Goal: Task Accomplishment & Management: Use online tool/utility

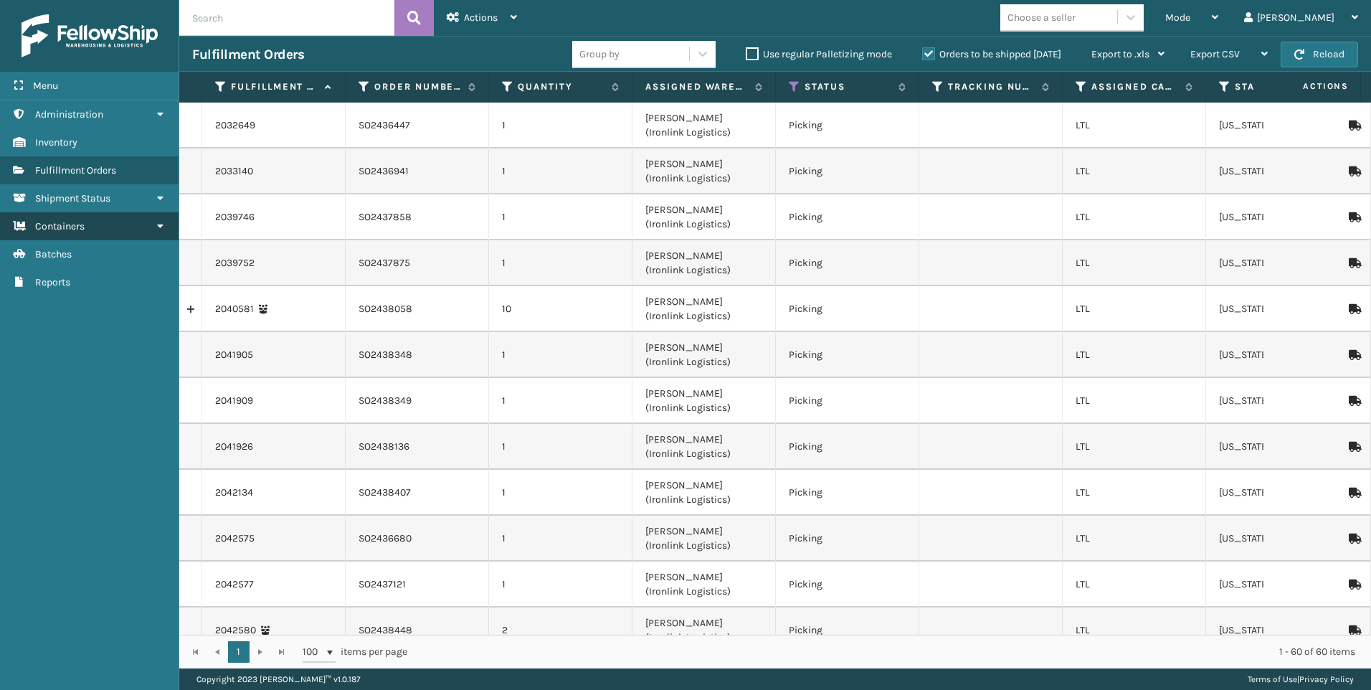
click at [90, 225] on link "Containers" at bounding box center [89, 226] width 179 height 28
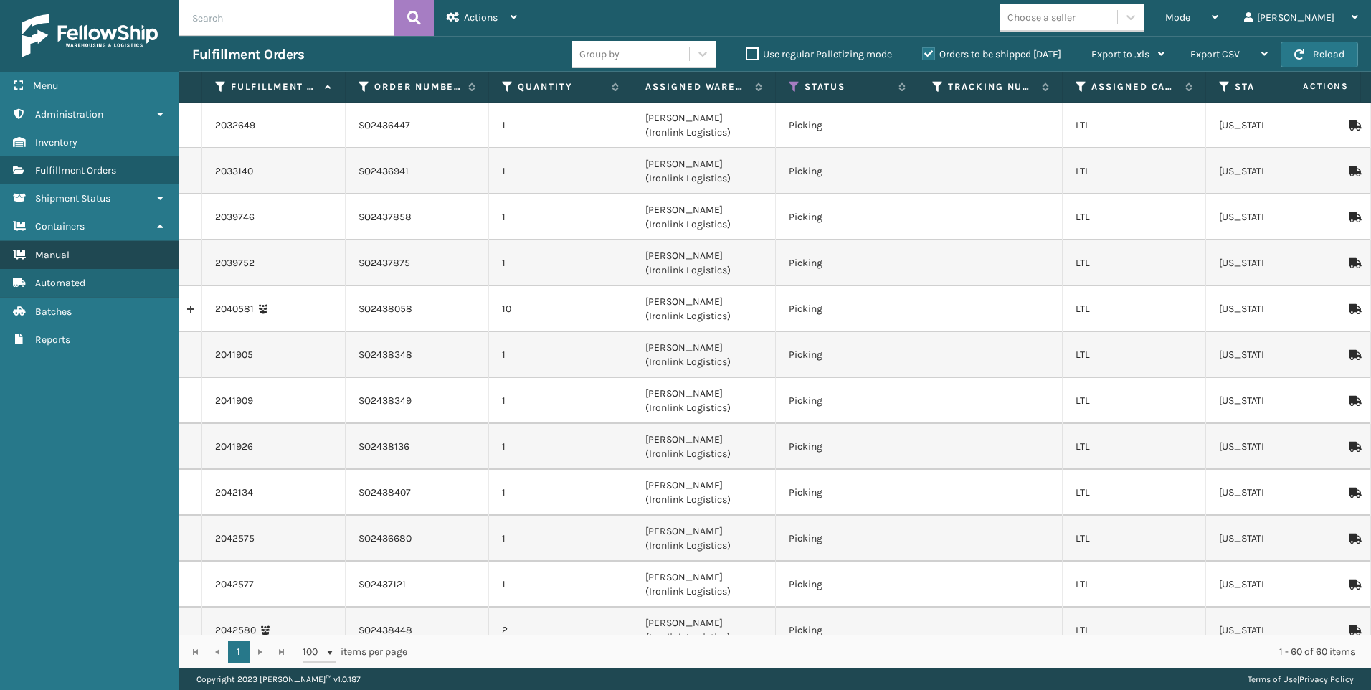
click at [118, 253] on link "Manual" at bounding box center [89, 255] width 179 height 28
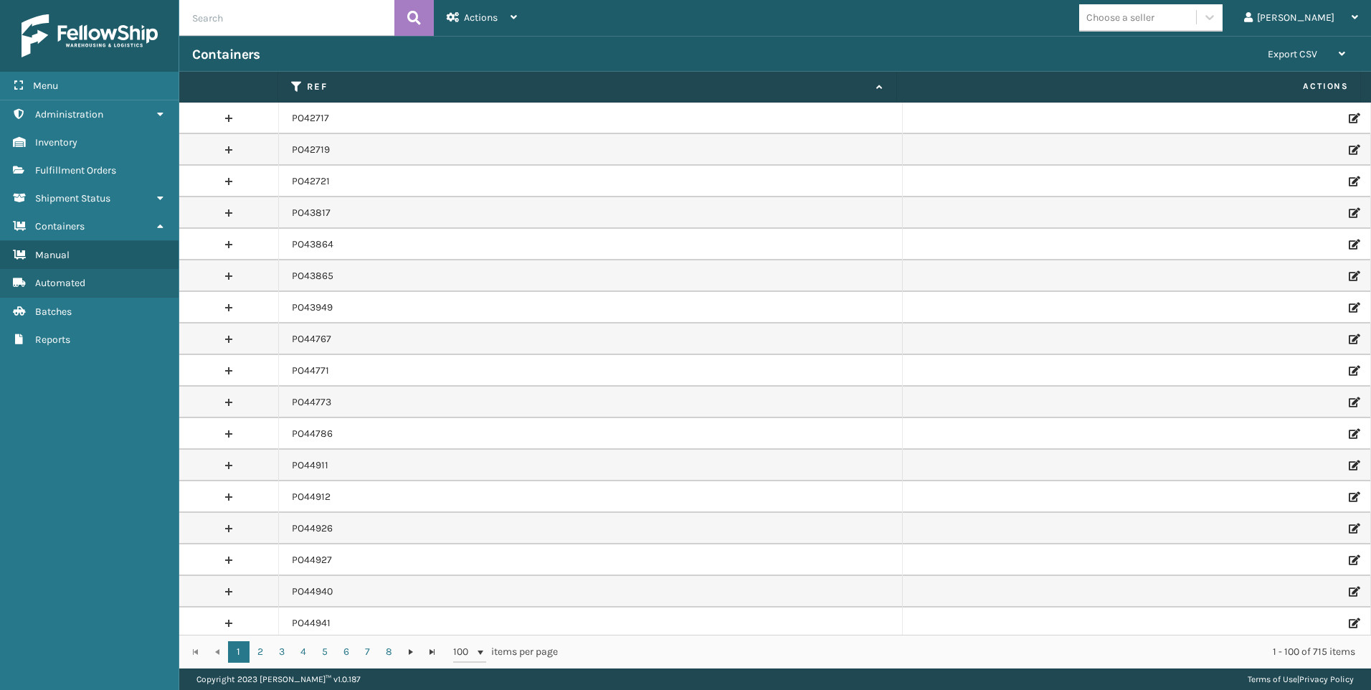
click at [293, 5] on input "text" at bounding box center [286, 18] width 215 height 36
paste input "PO49511"
type input "PO49511"
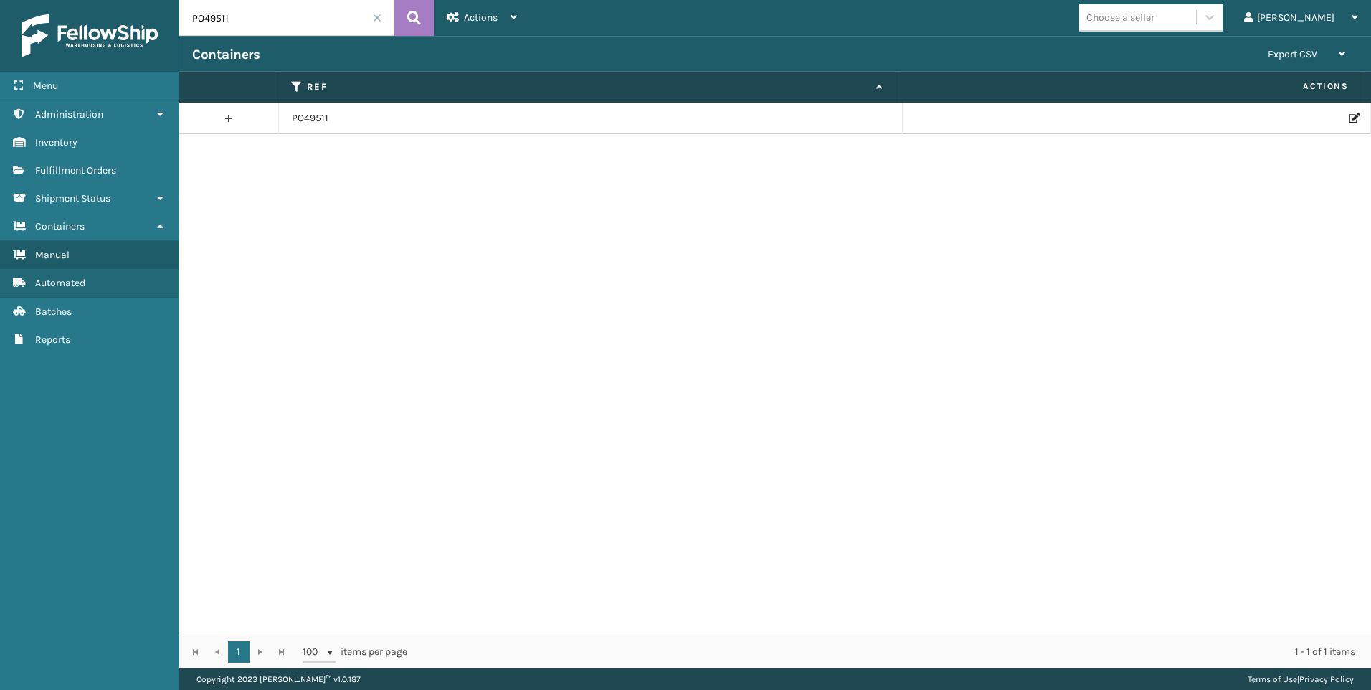
click at [1349, 119] on icon at bounding box center [1353, 118] width 9 height 10
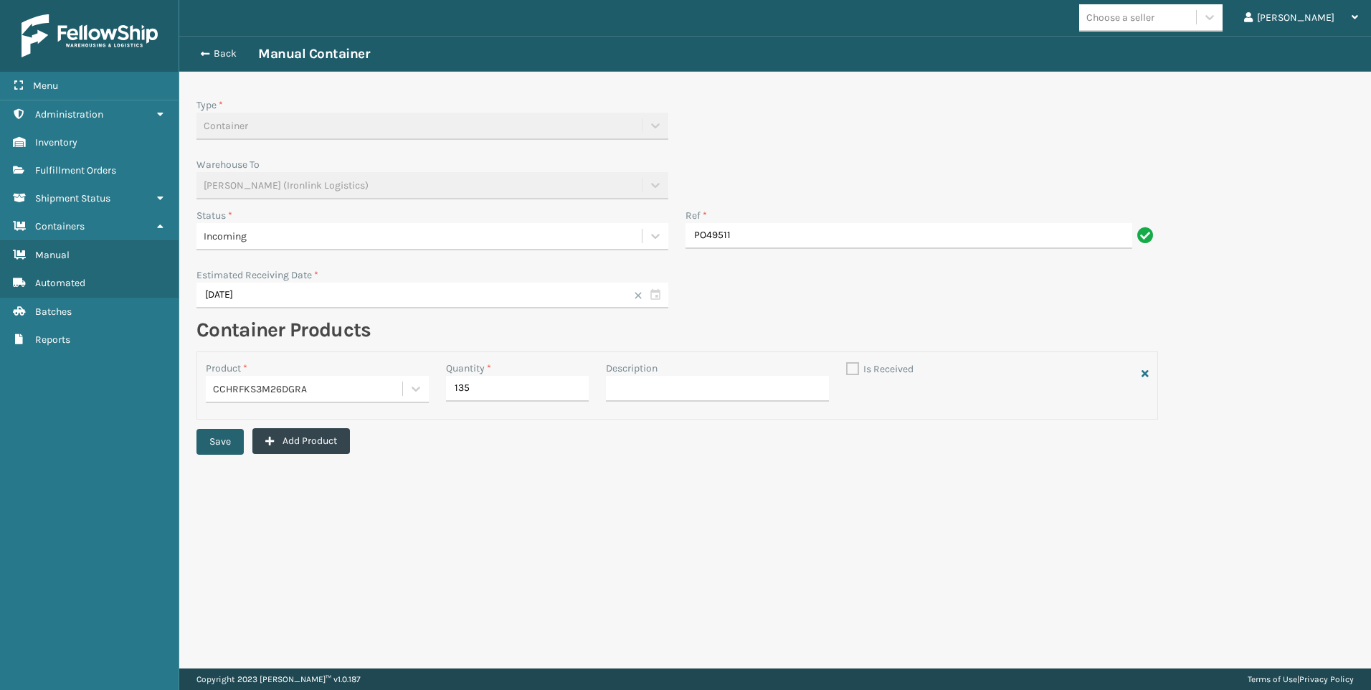
click at [223, 442] on button "Save" at bounding box center [220, 442] width 47 height 26
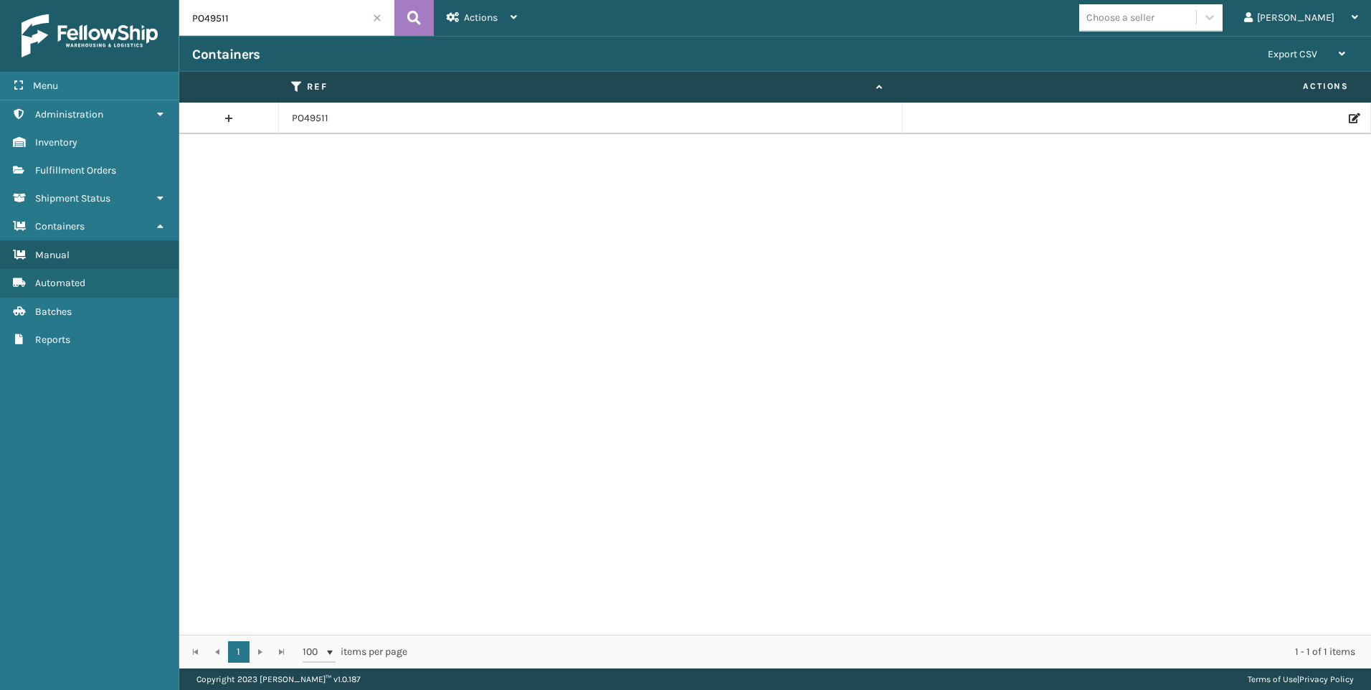
click at [1349, 118] on icon at bounding box center [1353, 118] width 9 height 10
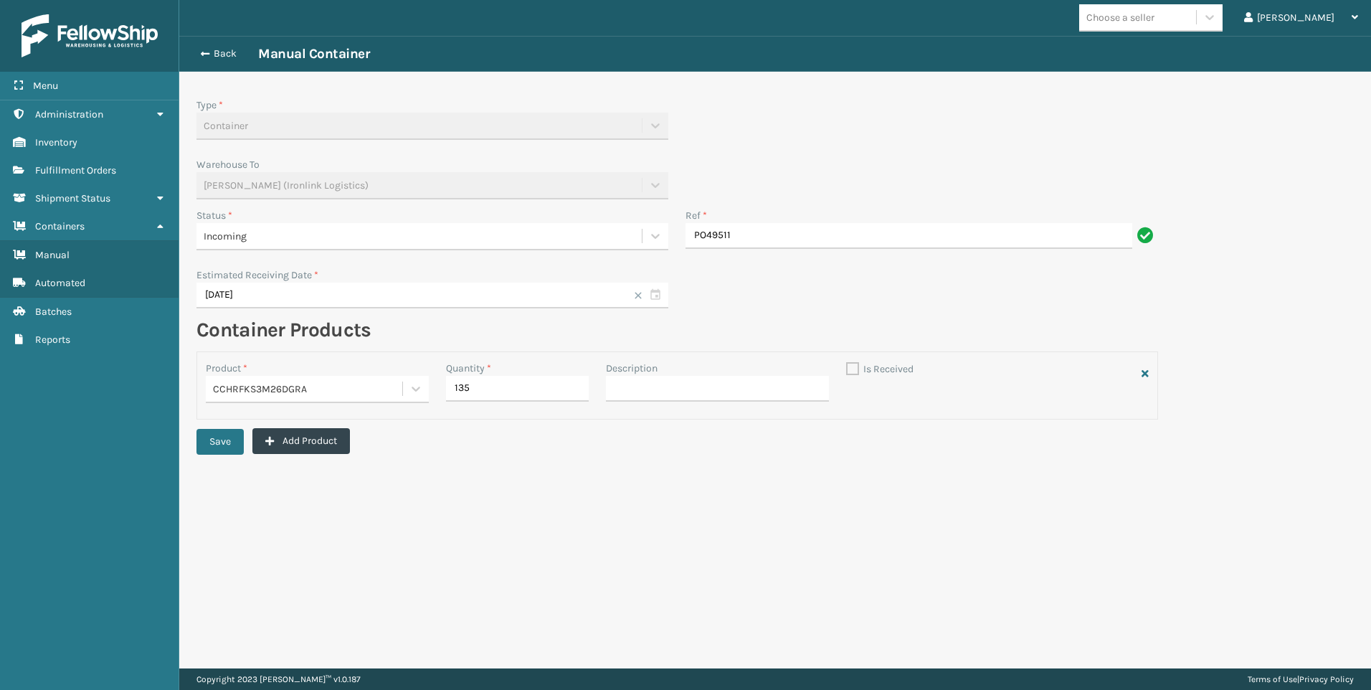
click at [858, 369] on label "Is Received" at bounding box center [879, 369] width 67 height 12
click at [402, 240] on div "Incoming" at bounding box center [419, 236] width 431 height 15
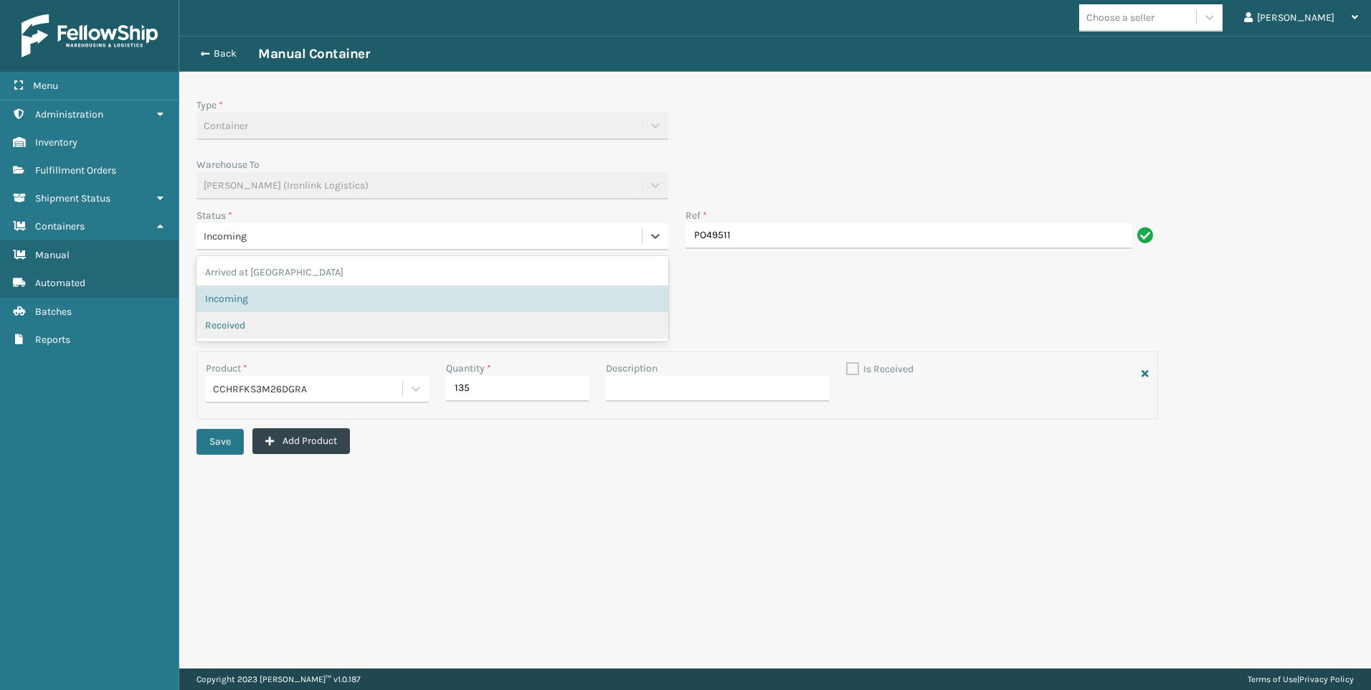
click at [245, 323] on span "Received" at bounding box center [225, 325] width 40 height 15
checkbox input "true"
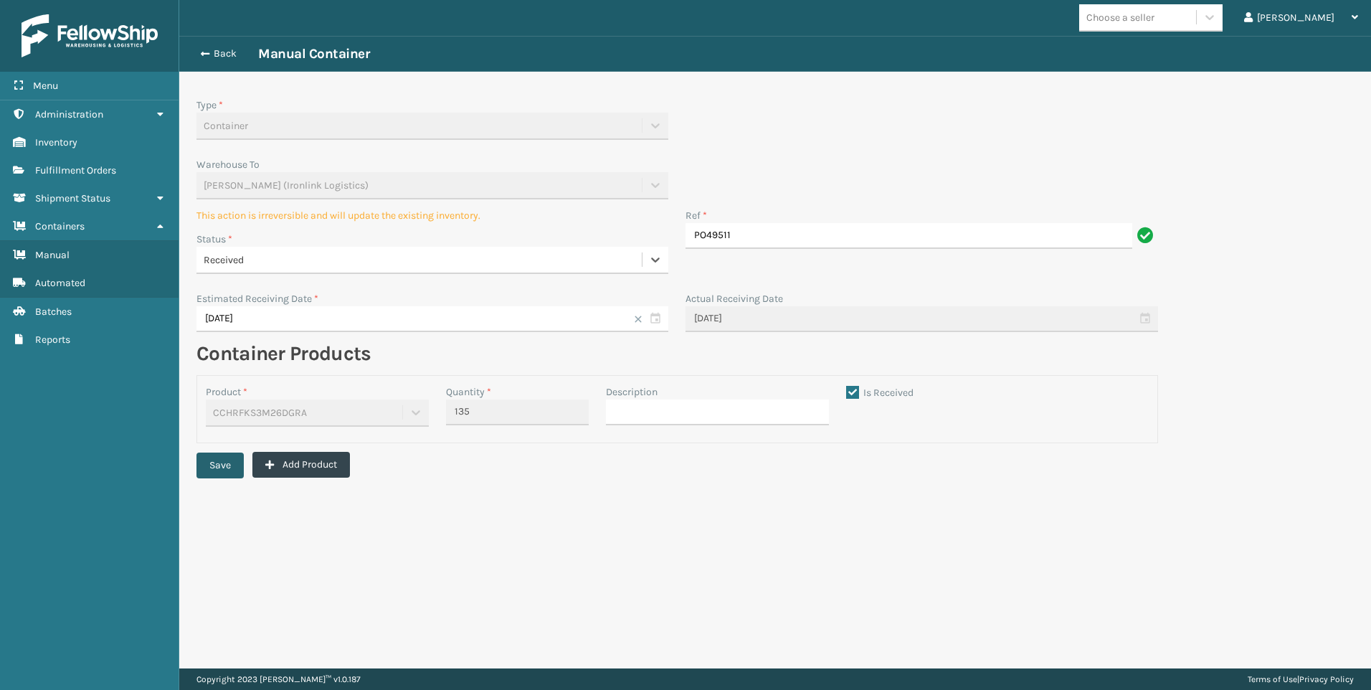
click at [230, 467] on button "Save" at bounding box center [220, 466] width 47 height 26
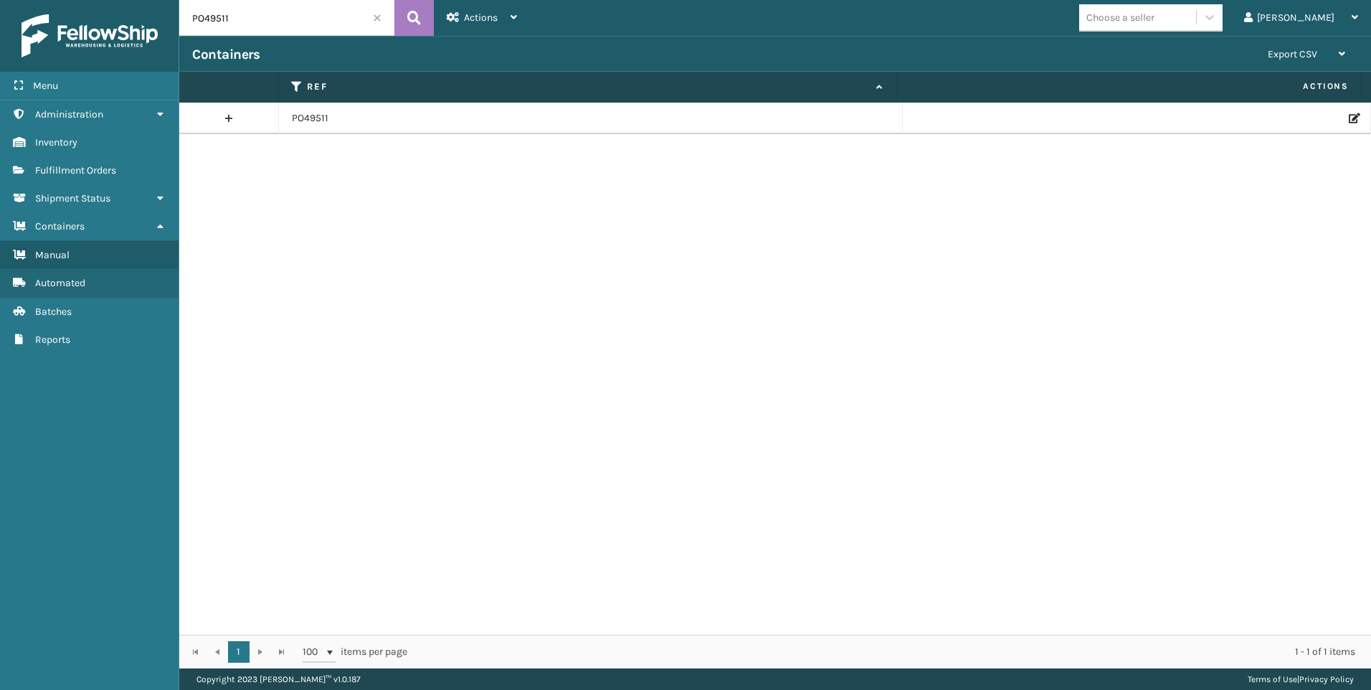
drag, startPoint x: 236, startPoint y: 26, endPoint x: 184, endPoint y: 25, distance: 52.4
click at [184, 25] on input "PO49511" at bounding box center [286, 18] width 215 height 36
paste input "76"
type input "PO49576"
click at [1349, 113] on icon at bounding box center [1353, 118] width 9 height 10
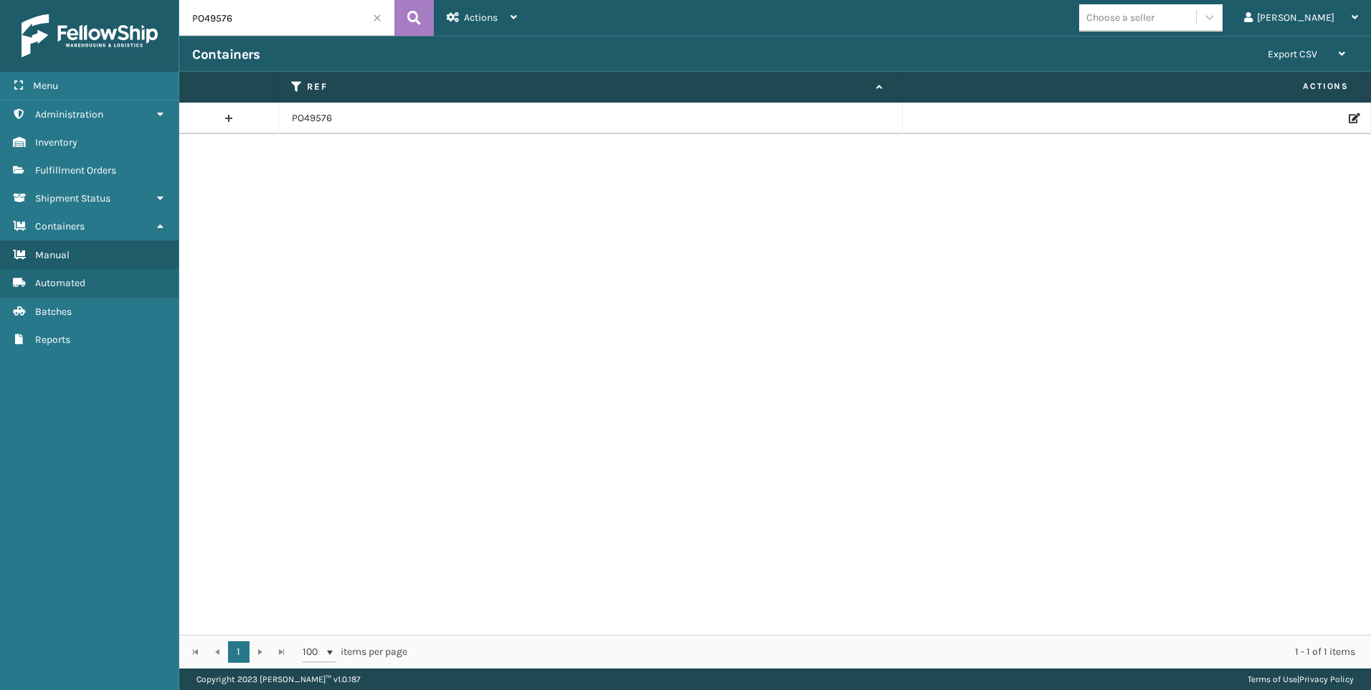
click at [1349, 117] on icon at bounding box center [1353, 118] width 9 height 10
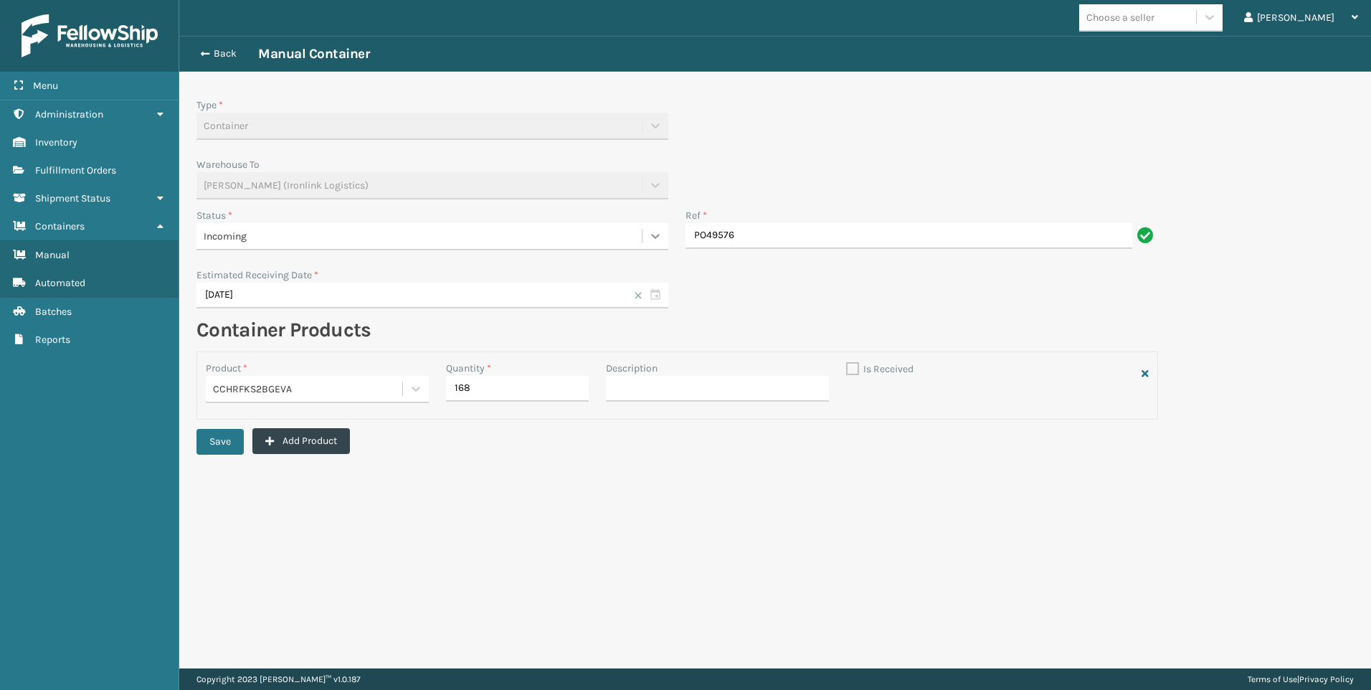
click at [653, 233] on icon at bounding box center [655, 236] width 14 height 14
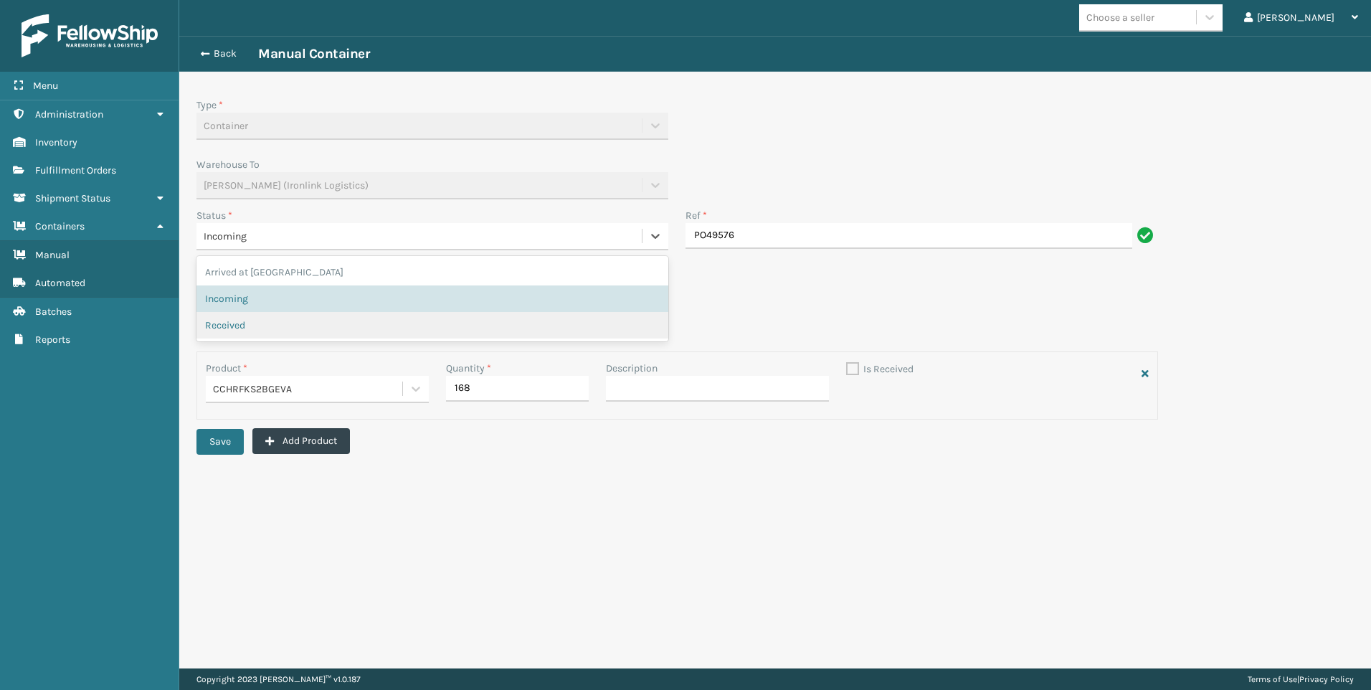
click at [221, 329] on span "Received" at bounding box center [225, 325] width 40 height 15
checkbox input "true"
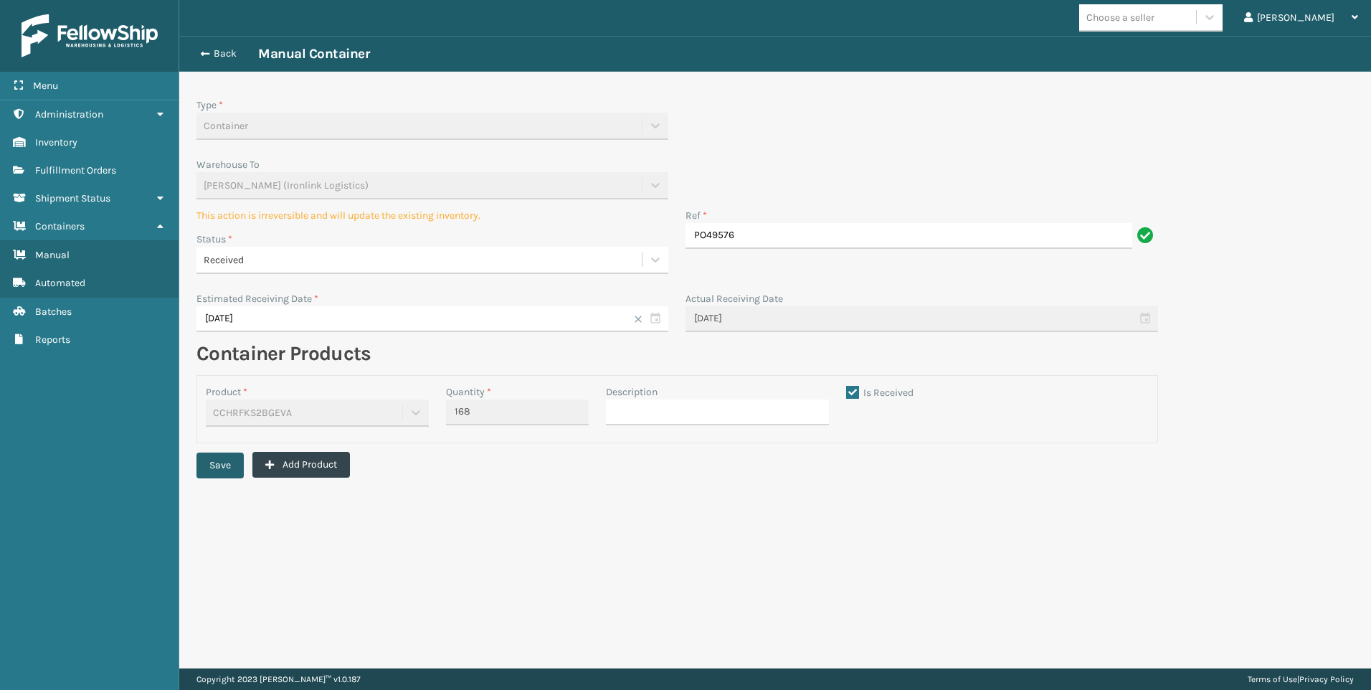
click at [220, 463] on button "Save" at bounding box center [220, 466] width 47 height 26
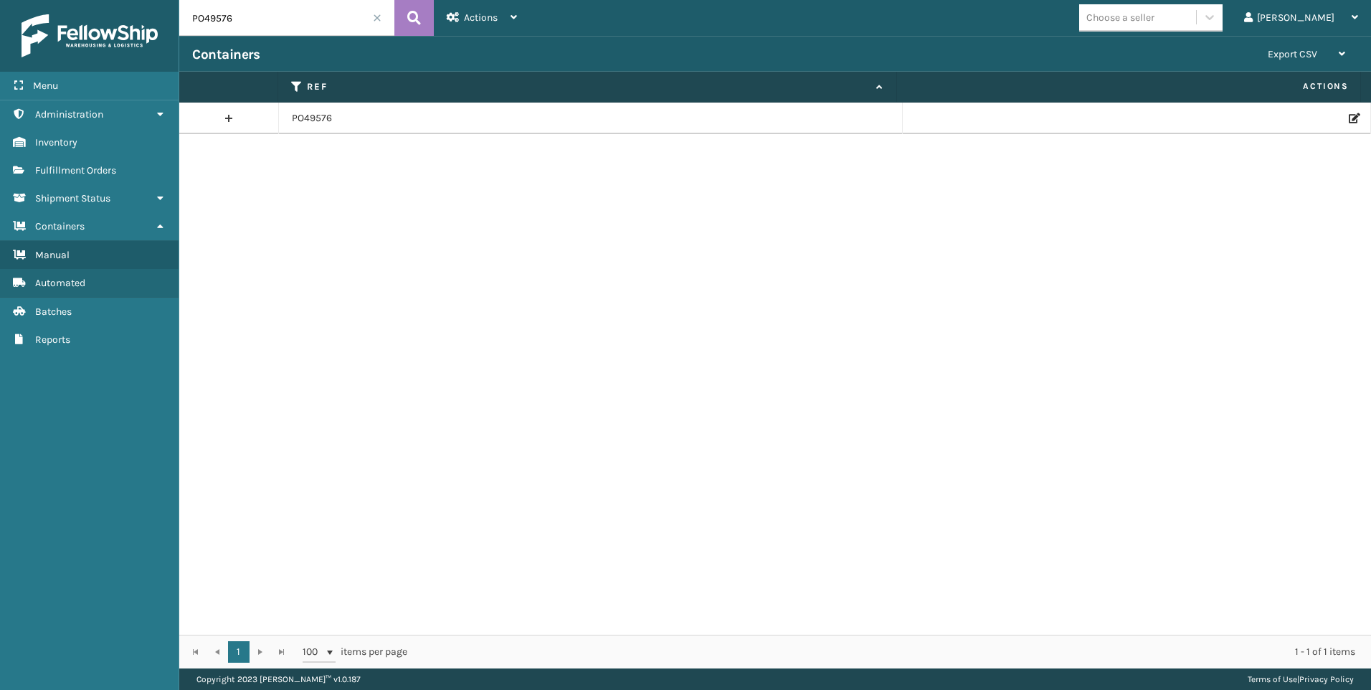
drag, startPoint x: 242, startPoint y: 18, endPoint x: 176, endPoint y: 17, distance: 65.3
click at [176, 0] on div "Menu Administration Inventory Fulfillment Orders Shipment Status Containers Man…" at bounding box center [685, 0] width 1371 height 0
paste input "702"
type input "PO49702"
click at [1349, 118] on icon at bounding box center [1353, 118] width 9 height 10
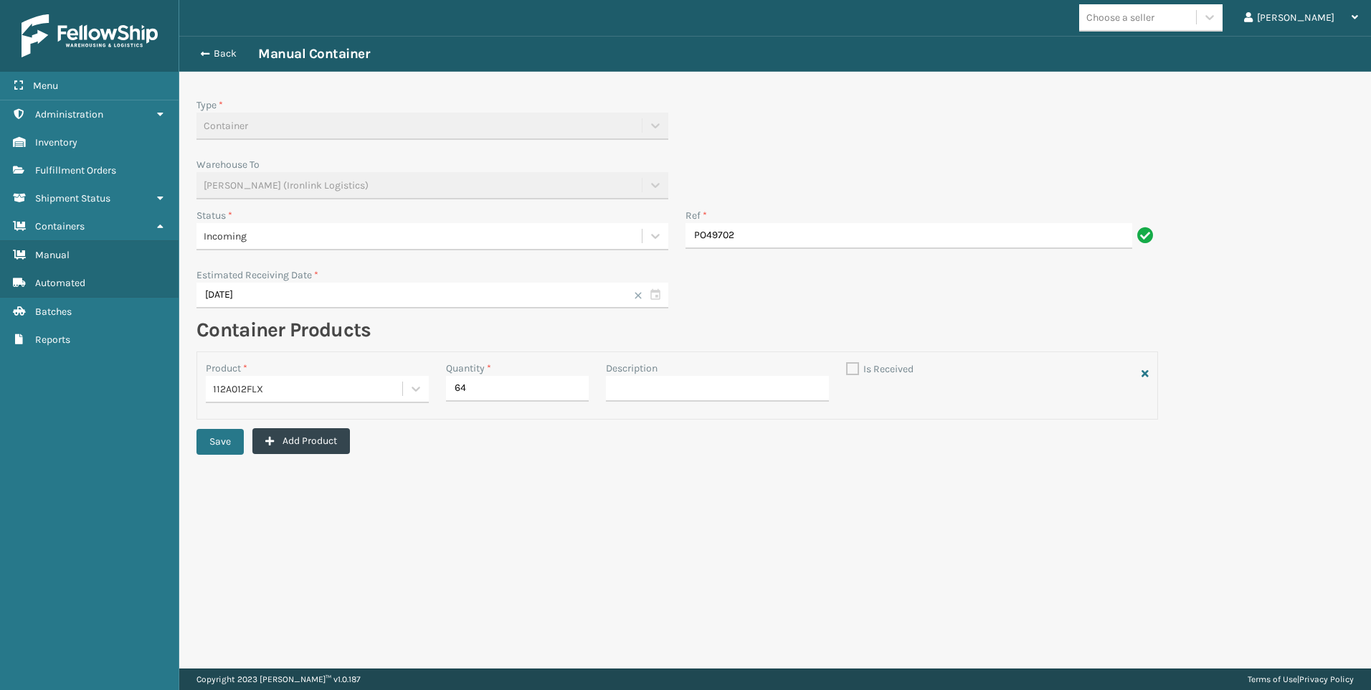
click at [303, 233] on div "Incoming" at bounding box center [419, 236] width 431 height 15
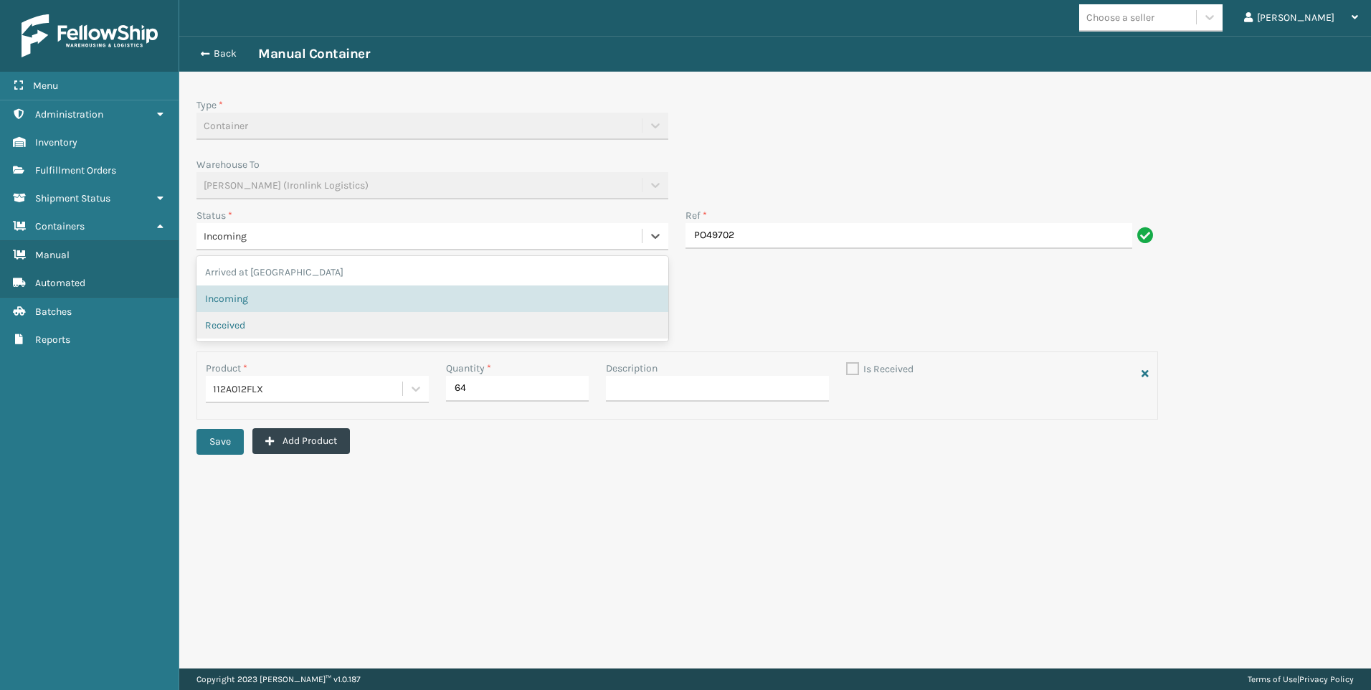
click at [242, 317] on div "Received" at bounding box center [433, 325] width 472 height 27
checkbox input "true"
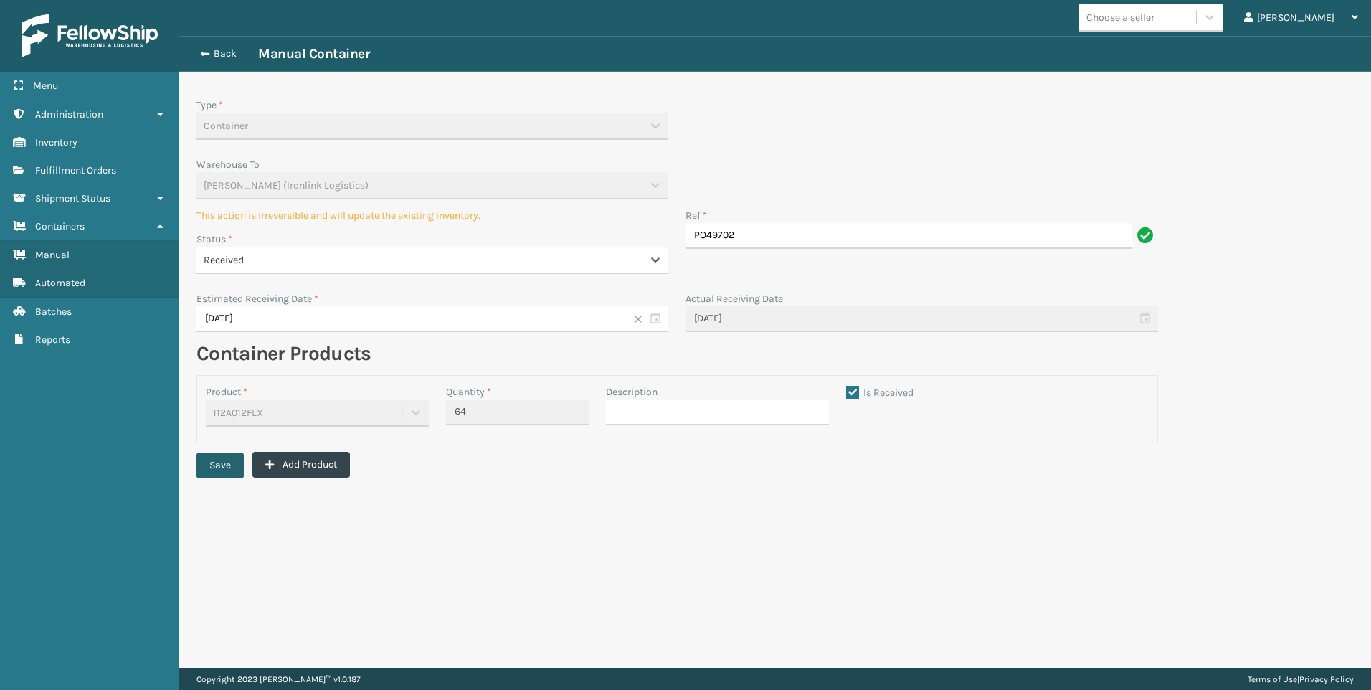
click at [225, 462] on button "Save" at bounding box center [220, 466] width 47 height 26
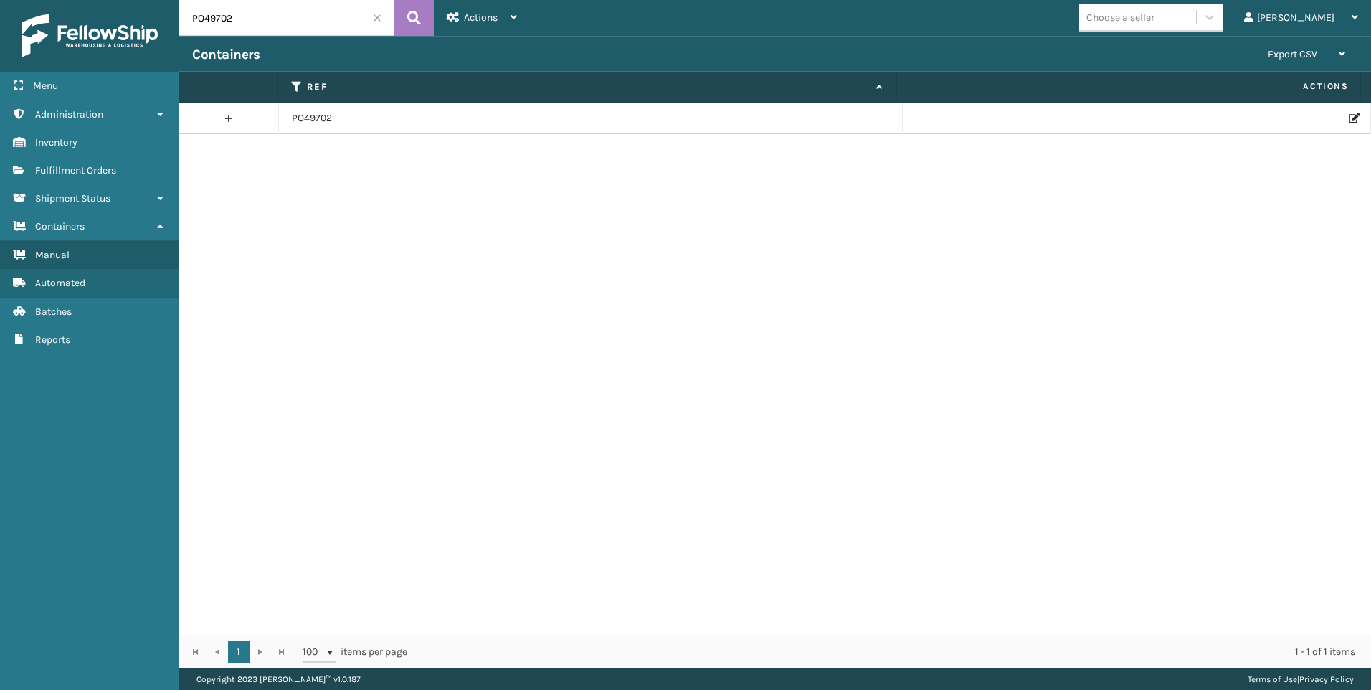
drag, startPoint x: 237, startPoint y: 13, endPoint x: 186, endPoint y: 13, distance: 50.2
click at [186, 13] on input "PO49702" at bounding box center [286, 18] width 215 height 36
paste input "694"
type input "PO49694"
click at [1349, 120] on icon at bounding box center [1353, 118] width 9 height 10
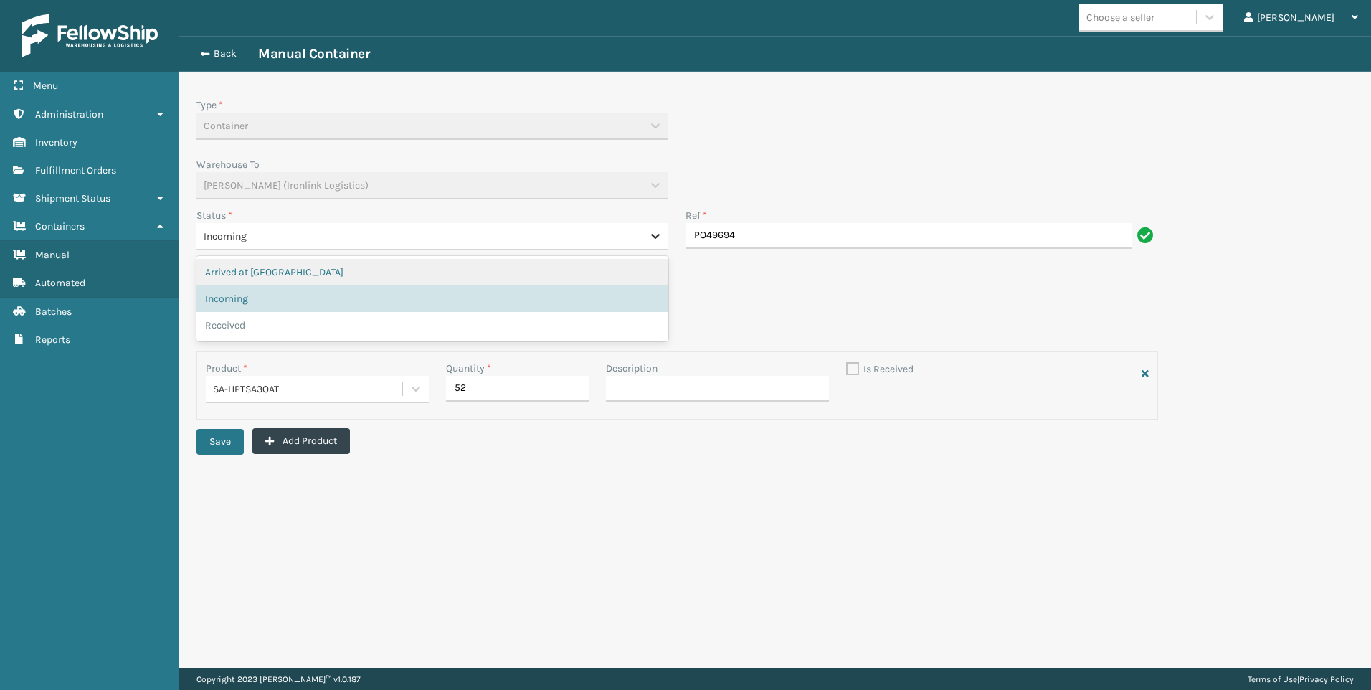
click at [661, 238] on icon at bounding box center [655, 236] width 14 height 14
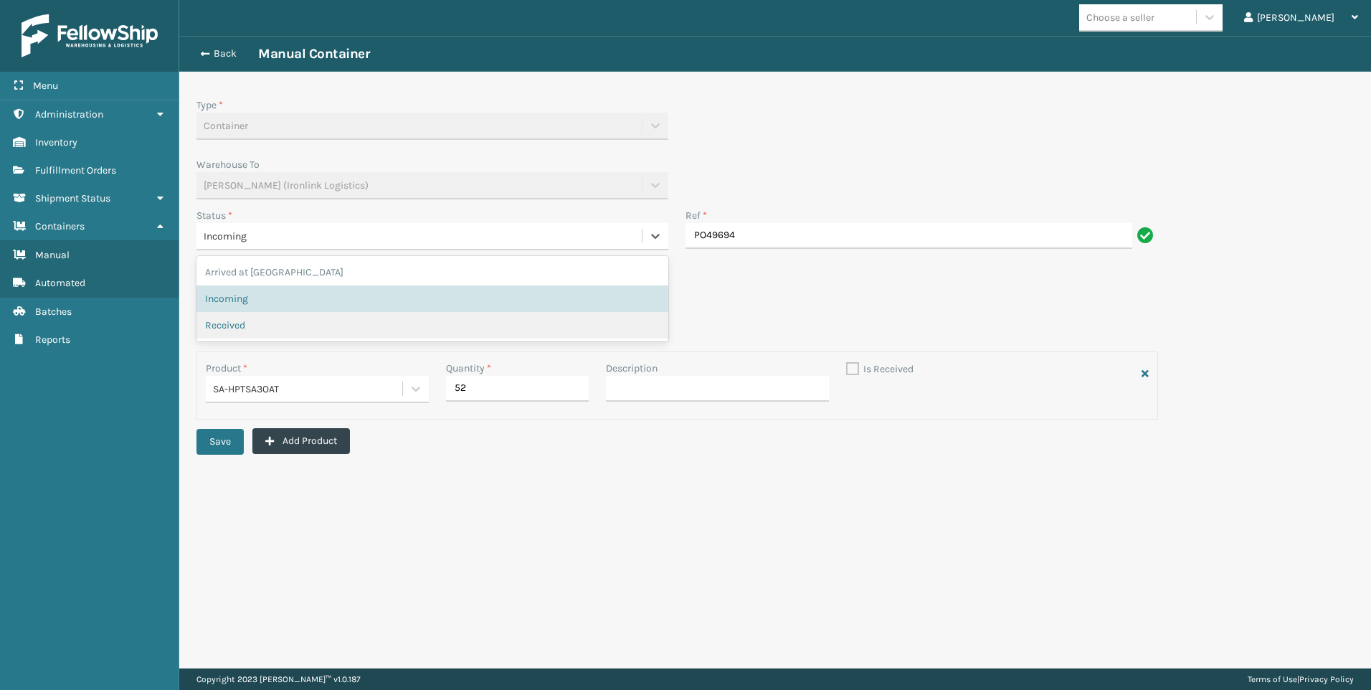
click at [251, 322] on div "Received" at bounding box center [432, 325] width 455 height 15
checkbox input "true"
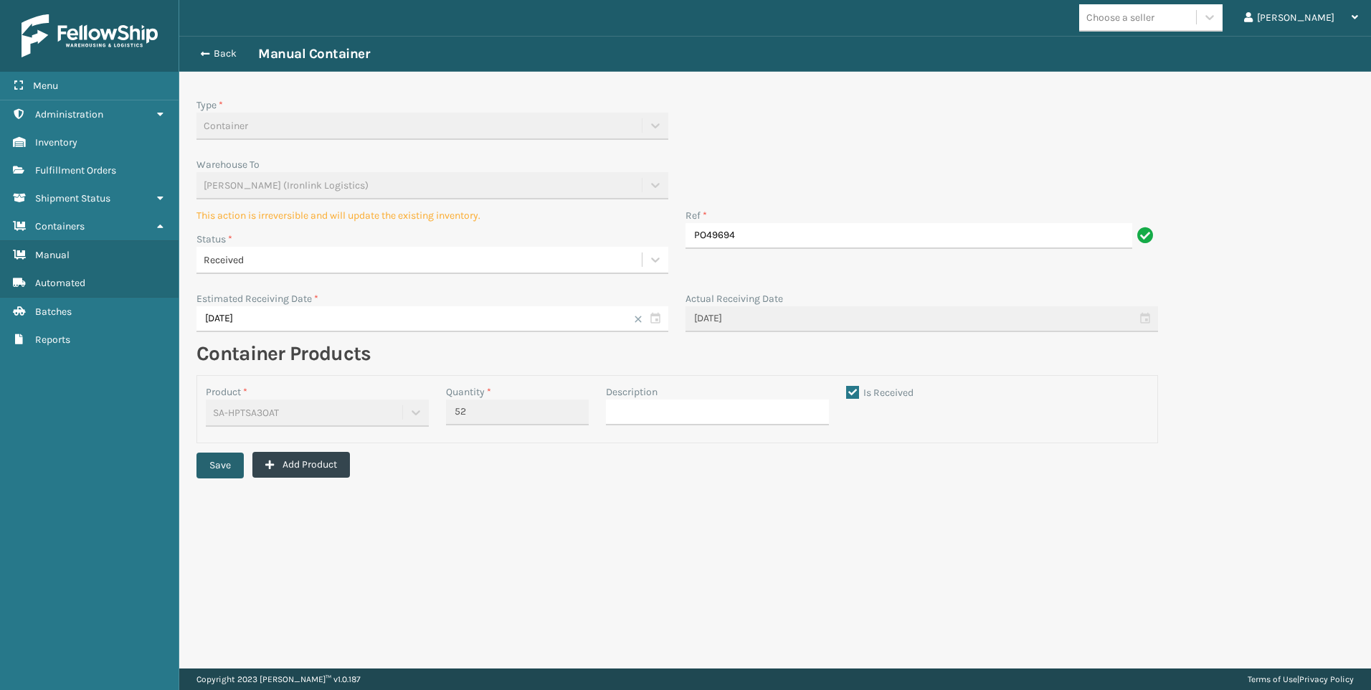
click at [222, 459] on button "Save" at bounding box center [220, 466] width 47 height 26
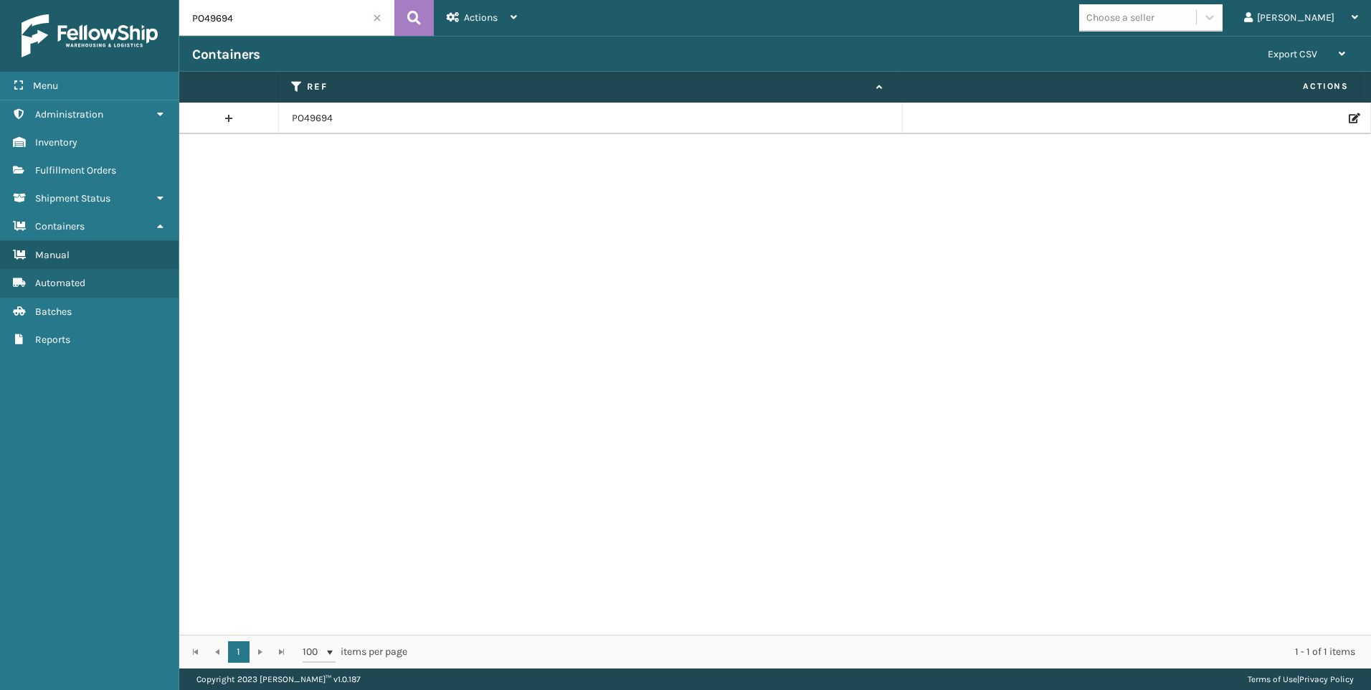
click at [1349, 116] on icon at bounding box center [1353, 118] width 9 height 10
